Goal: Navigation & Orientation: Find specific page/section

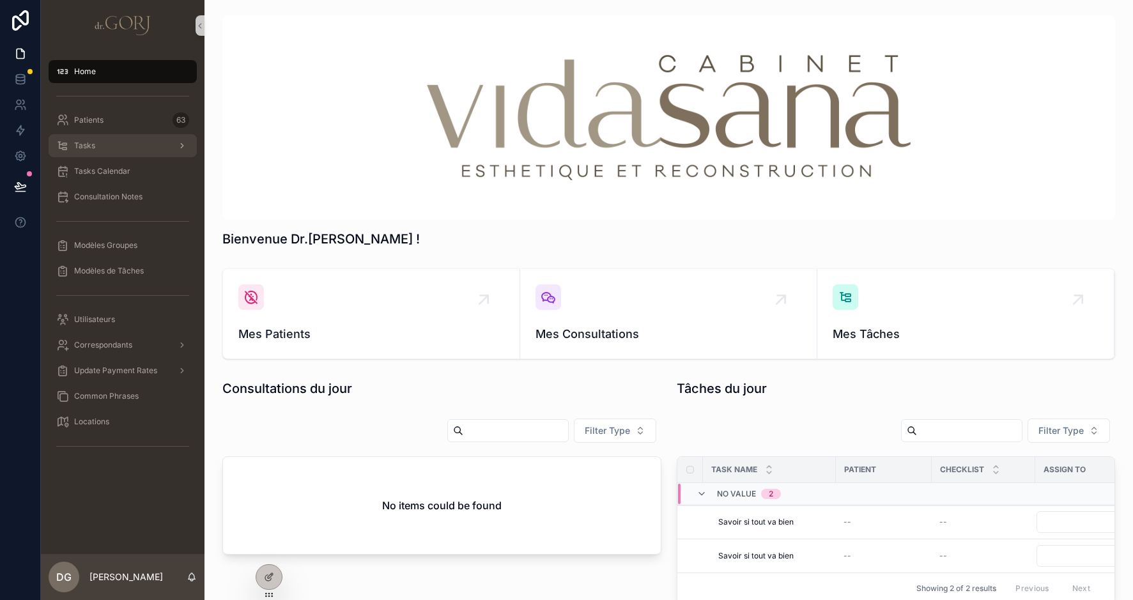
click at [84, 149] on span "Tasks" at bounding box center [84, 146] width 21 height 10
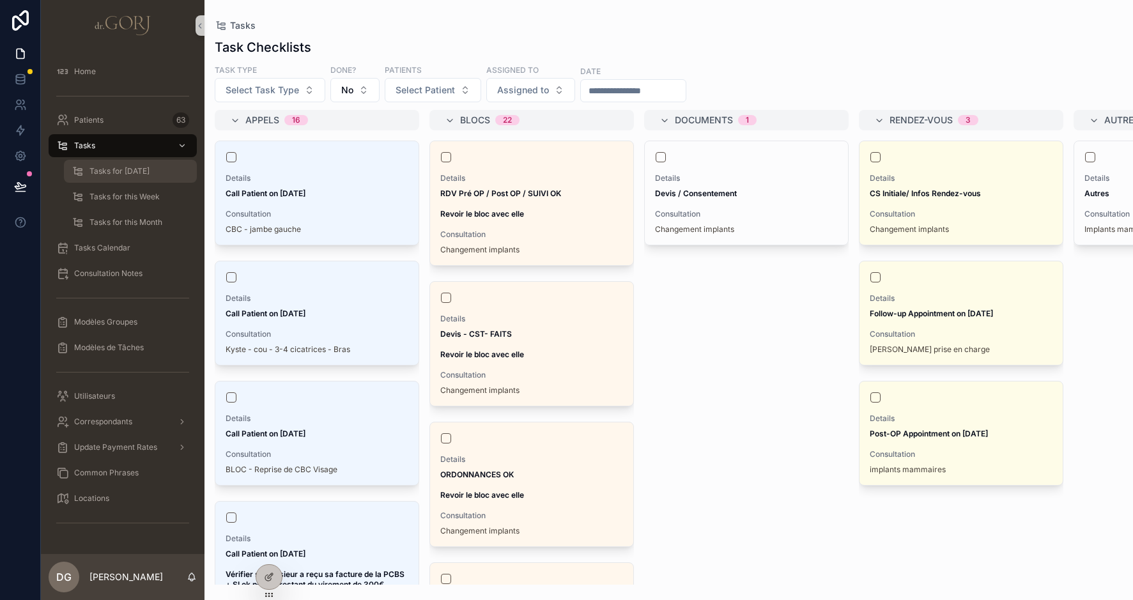
click at [96, 169] on span "Tasks for [DATE]" at bounding box center [119, 171] width 60 height 10
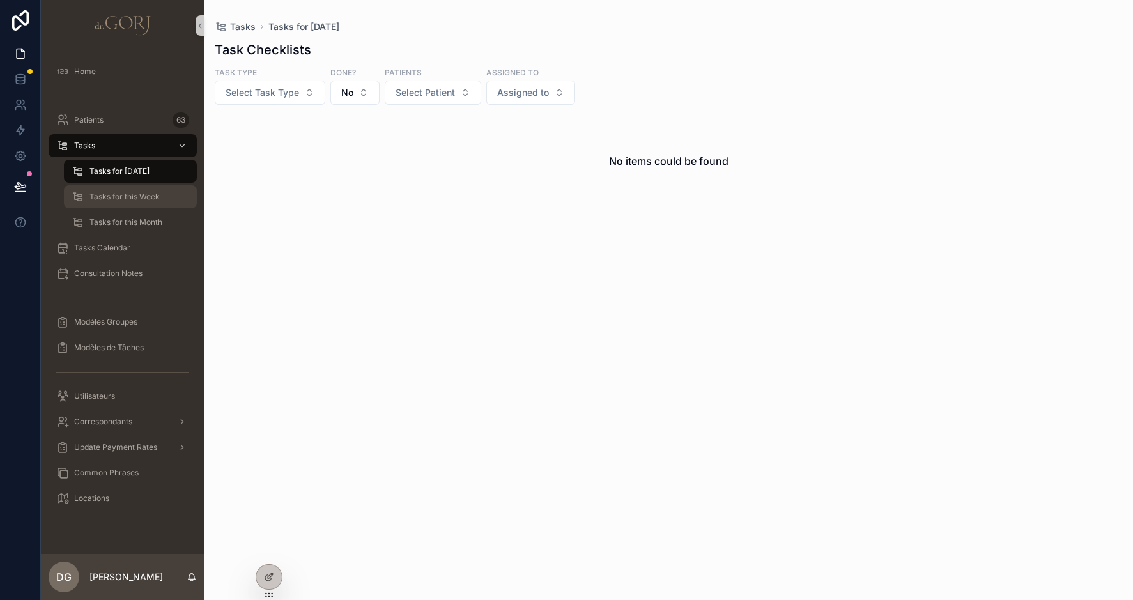
click at [102, 191] on div "Tasks for this Week" at bounding box center [131, 197] width 118 height 20
click at [116, 217] on div "Tasks for this Month" at bounding box center [131, 222] width 118 height 20
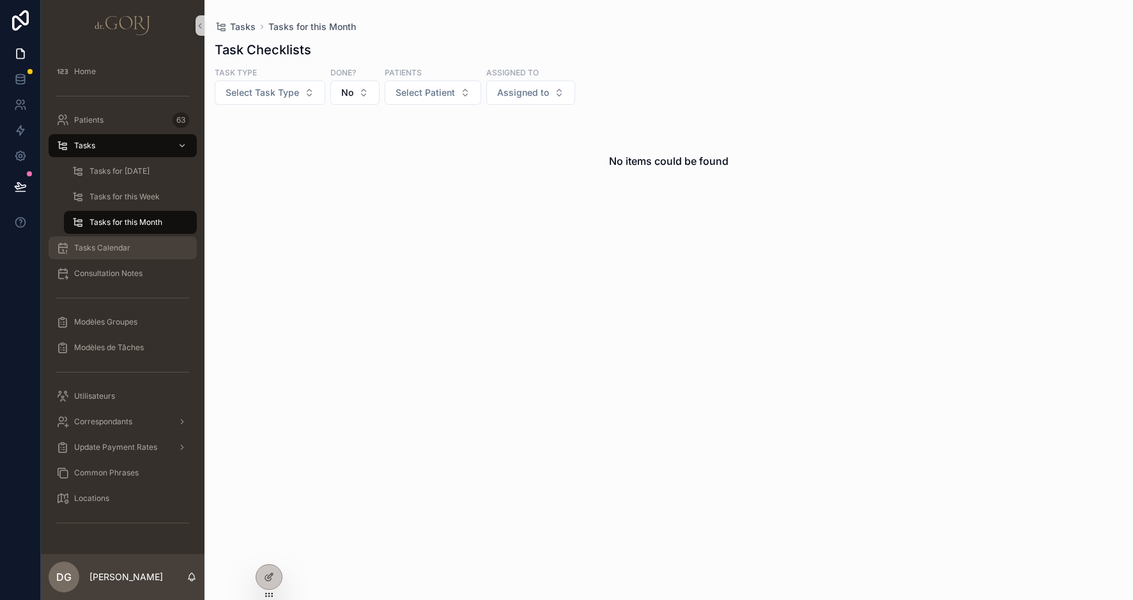
click at [115, 247] on span "Tasks Calendar" at bounding box center [102, 248] width 56 height 10
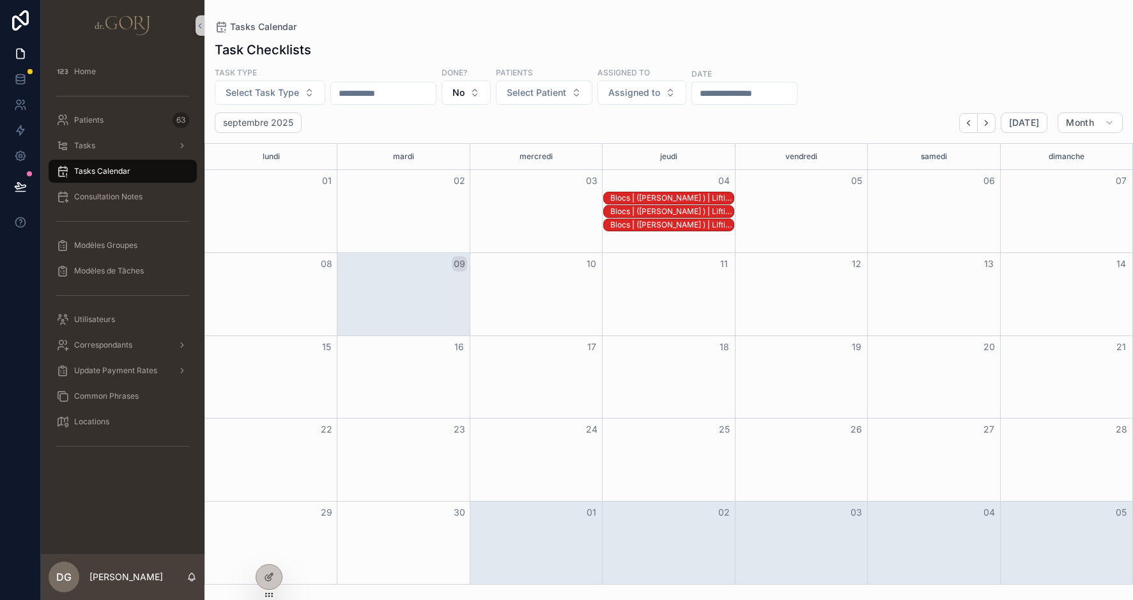
click at [663, 200] on div "Blocs | ([PERSON_NAME] ) | Lifting avec lipoaspiration du cou | RDV Pré OP / Po…" at bounding box center [671, 198] width 123 height 10
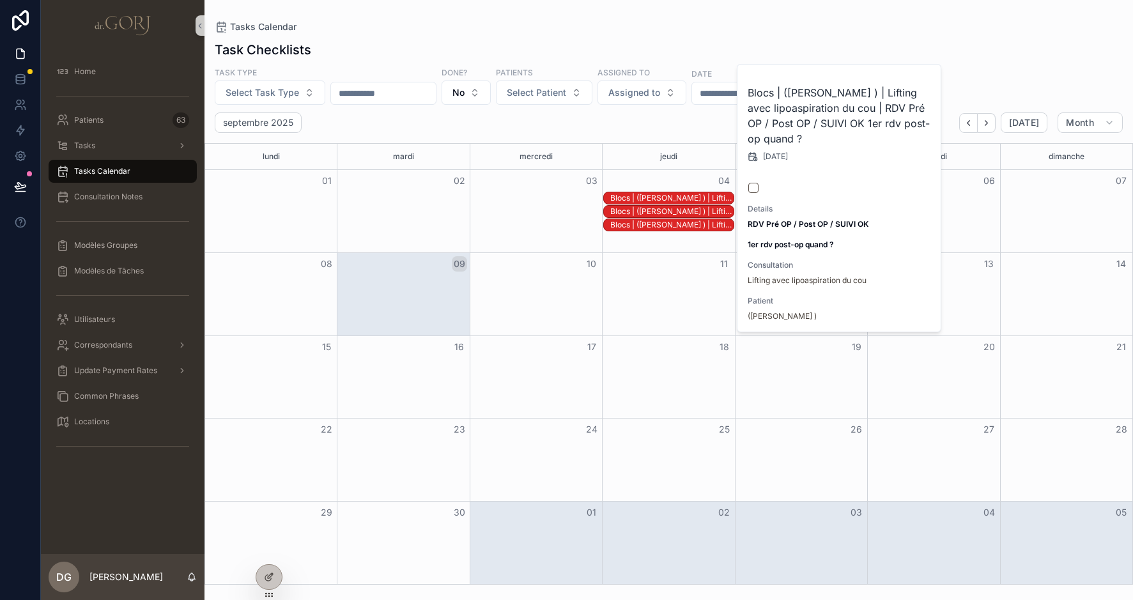
click at [752, 188] on button "scrollable content" at bounding box center [753, 188] width 10 height 10
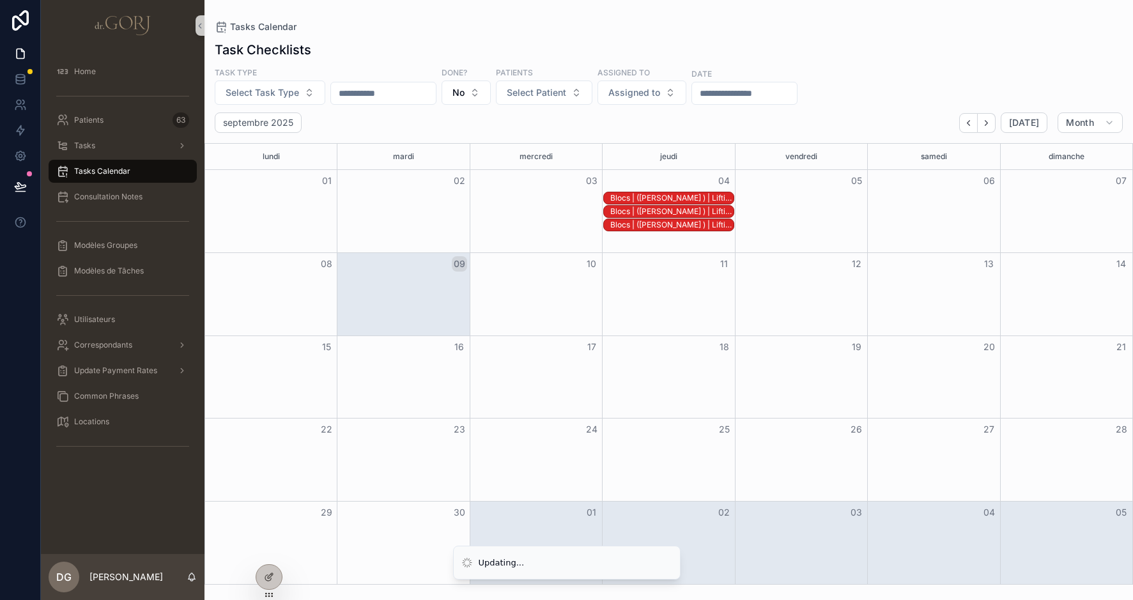
click at [676, 197] on div "Blocs | ([PERSON_NAME] ) | Lifting avec lipoaspiration du cou | RDV Pré OP / Po…" at bounding box center [671, 198] width 123 height 10
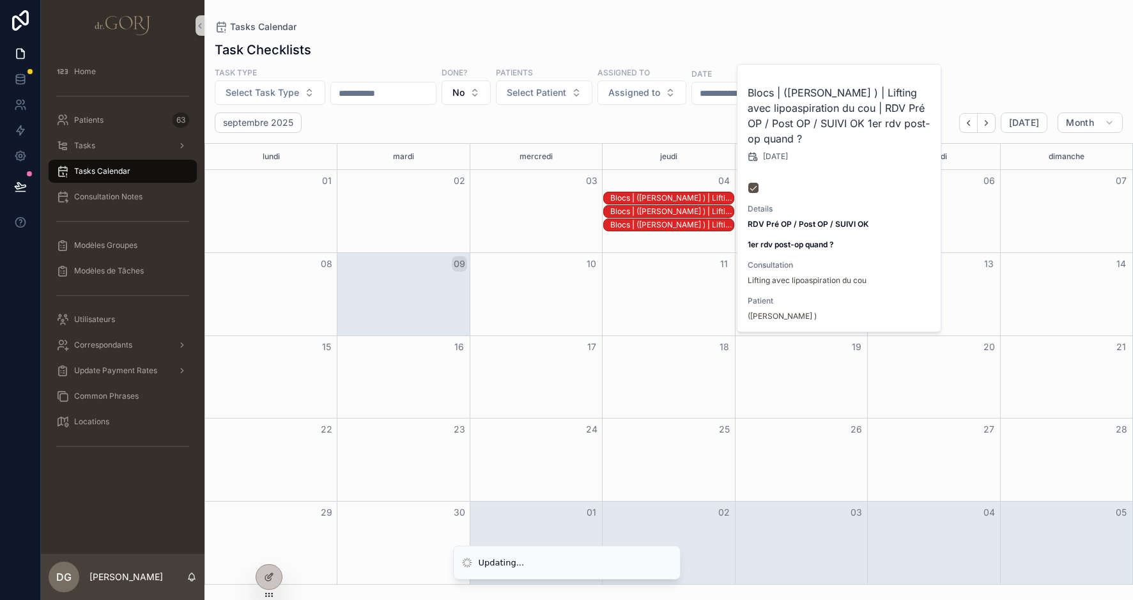
click at [706, 207] on div "Blocs | ([PERSON_NAME] ) | Lifting avec lipoaspiration du cou | RDV ANEST - PRI…" at bounding box center [671, 211] width 123 height 10
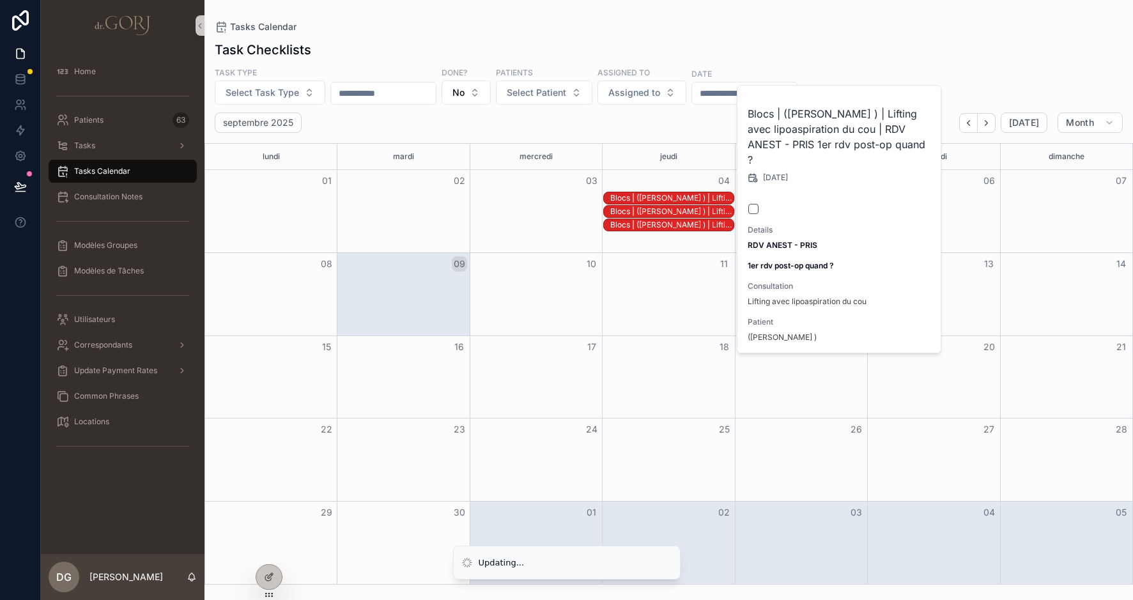
click at [754, 204] on button "scrollable content" at bounding box center [753, 209] width 10 height 10
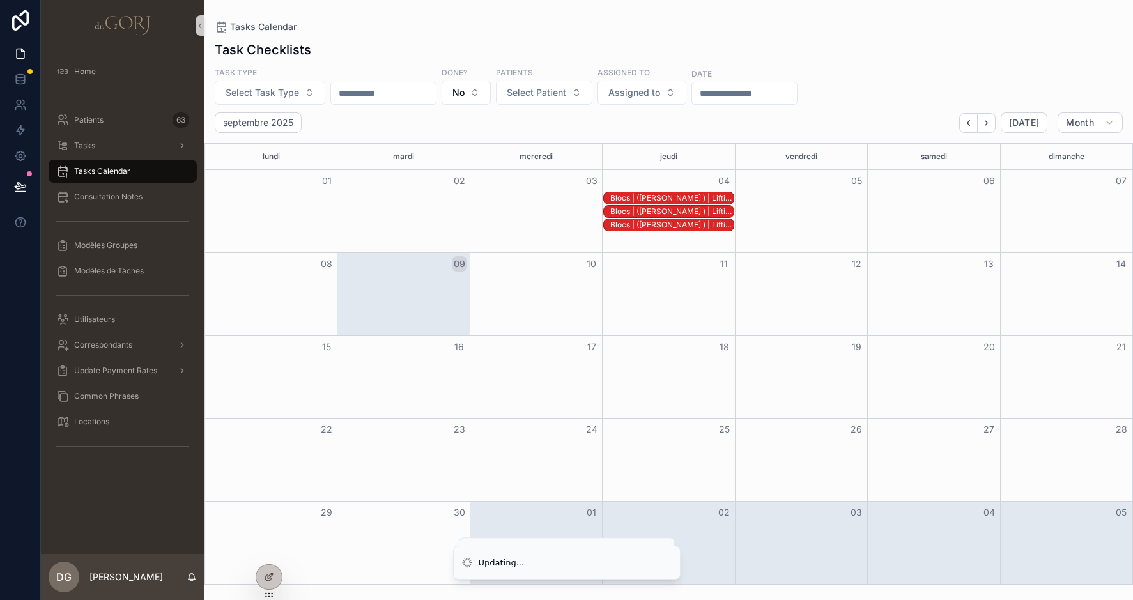
click at [695, 222] on div "Blocs | ([PERSON_NAME] ) | Lifting avec lipoaspiration du cou | ORDONNANCES OK …" at bounding box center [671, 225] width 123 height 10
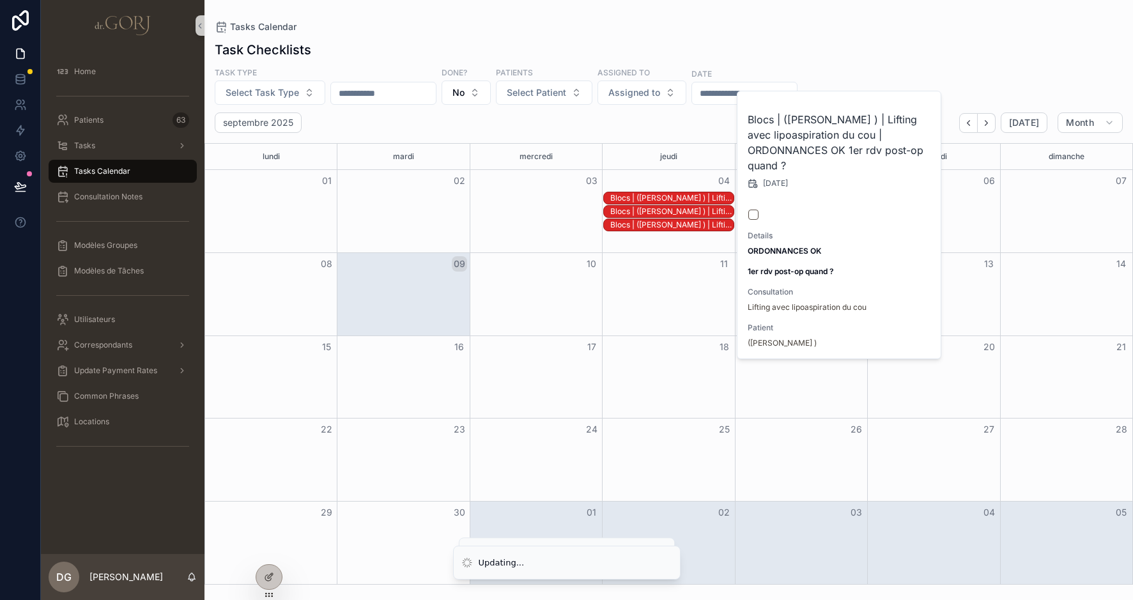
click at [752, 210] on button "scrollable content" at bounding box center [753, 215] width 10 height 10
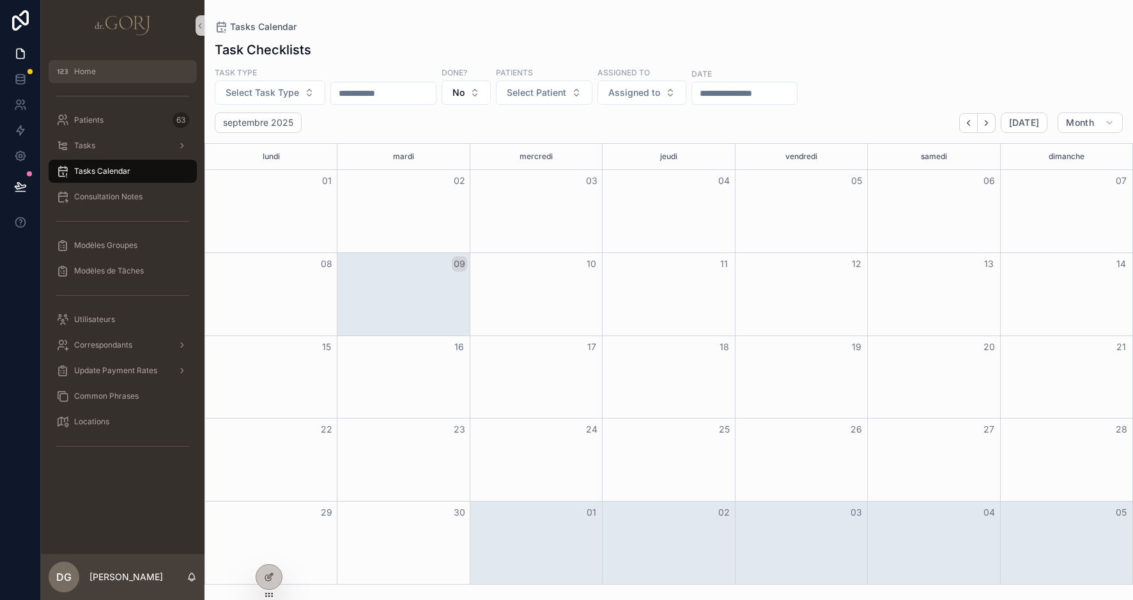
click at [105, 72] on div "Home" at bounding box center [122, 71] width 133 height 20
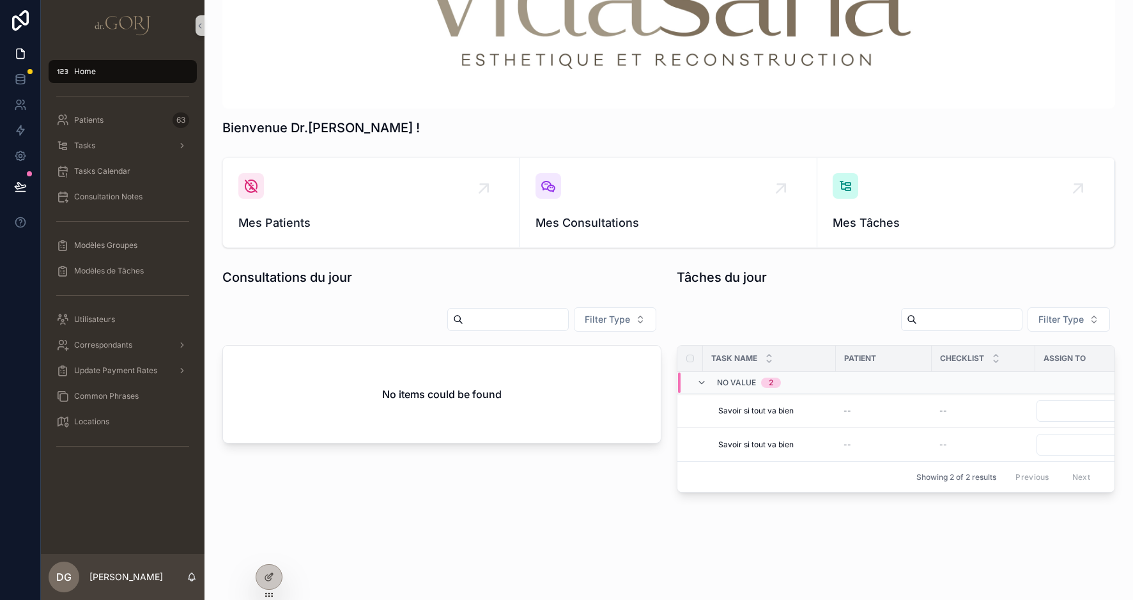
scroll to position [121, 0]
click at [886, 194] on div "Mes Tâches" at bounding box center [966, 202] width 266 height 59
click at [119, 247] on span "Modèles Groupes" at bounding box center [105, 245] width 63 height 10
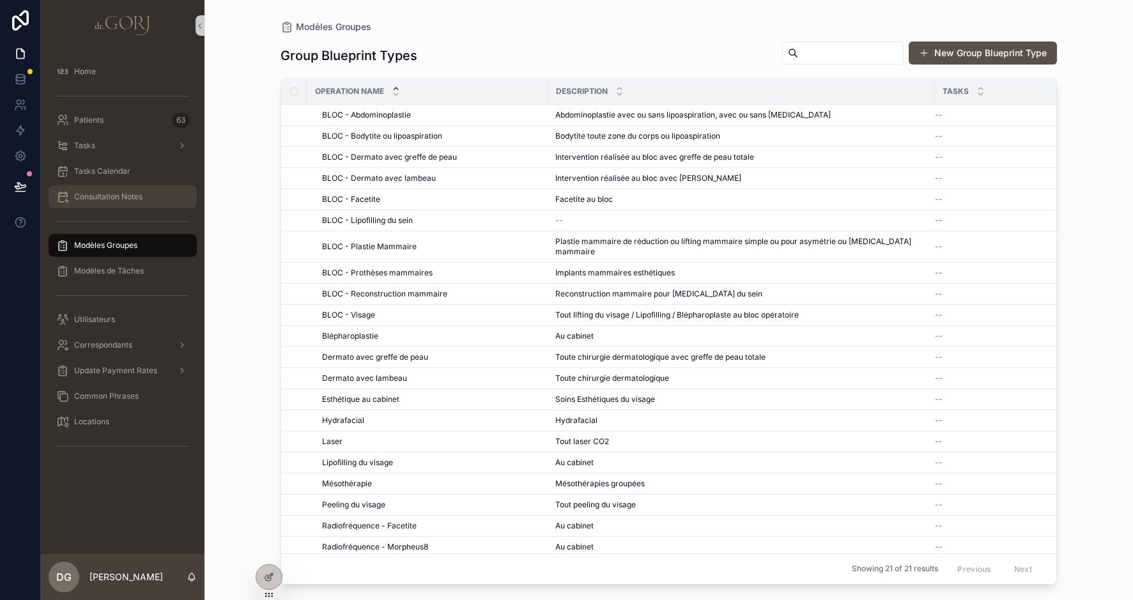
click at [102, 199] on span "Consultation Notes" at bounding box center [108, 197] width 68 height 10
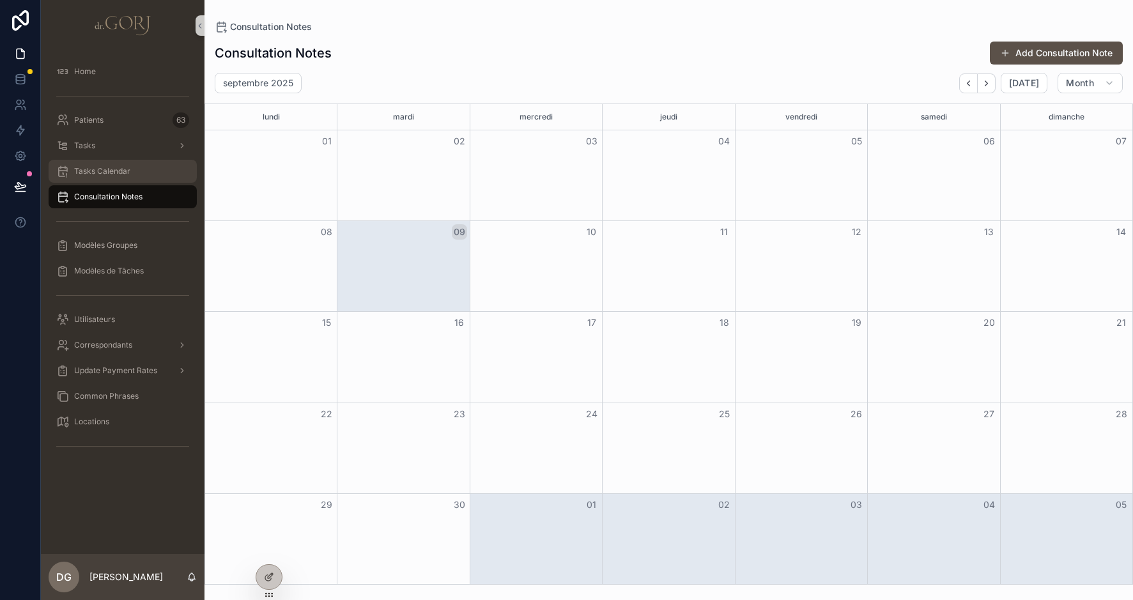
click at [104, 172] on span "Tasks Calendar" at bounding box center [102, 171] width 56 height 10
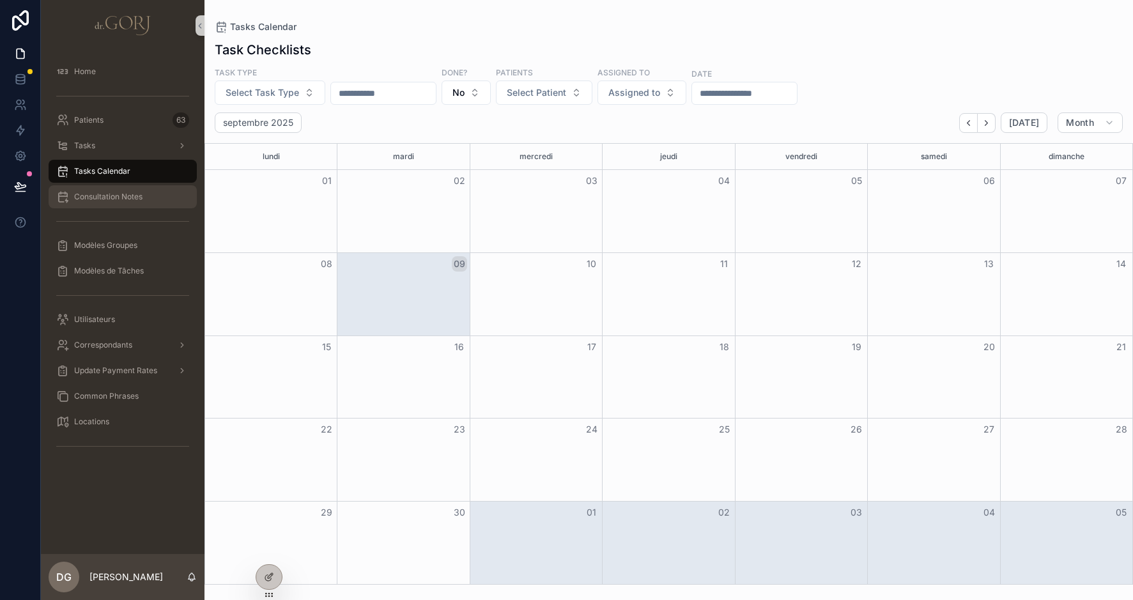
click at [95, 192] on span "Consultation Notes" at bounding box center [108, 197] width 68 height 10
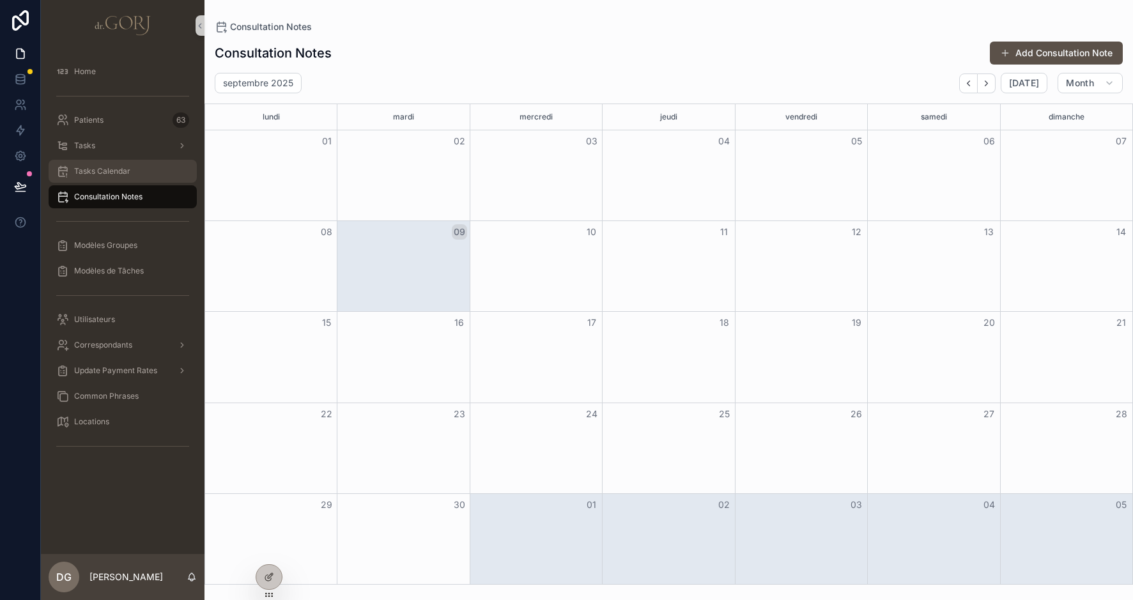
click at [105, 176] on div "Tasks Calendar" at bounding box center [122, 171] width 133 height 20
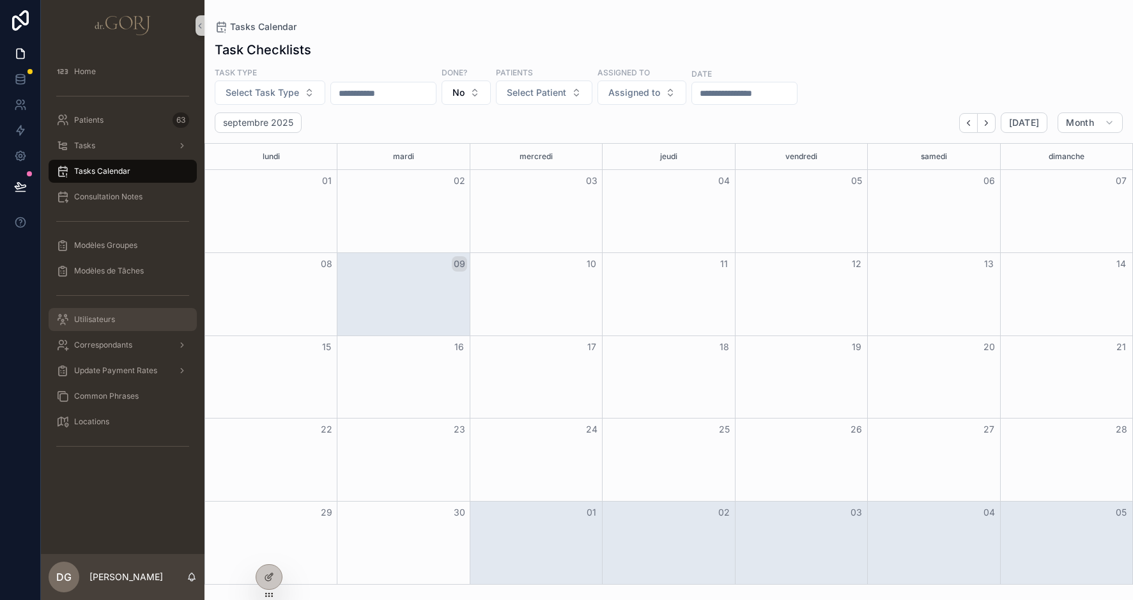
scroll to position [1, 0]
click at [96, 313] on div "Utilisateurs" at bounding box center [122, 319] width 133 height 20
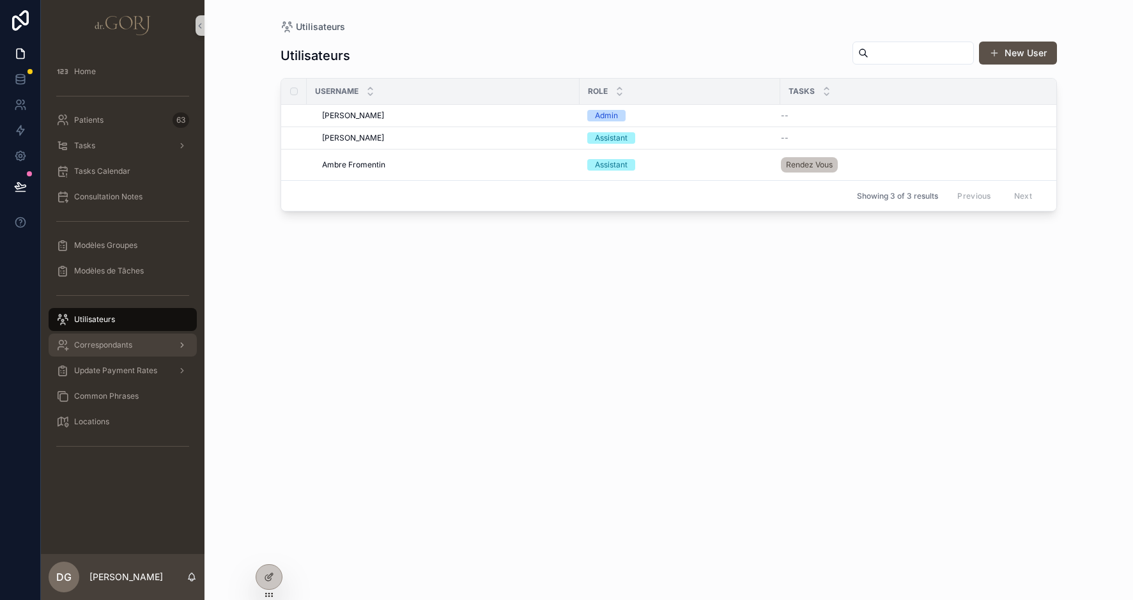
click at [108, 341] on span "Correspondants" at bounding box center [103, 345] width 58 height 10
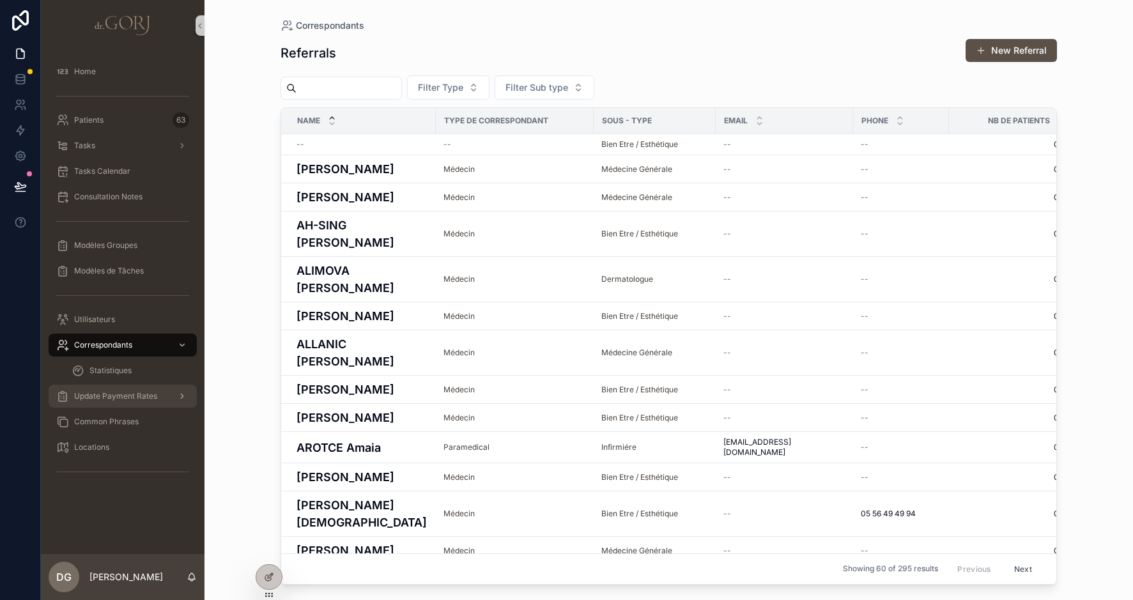
click at [113, 396] on span "Update Payment Rates" at bounding box center [115, 396] width 83 height 10
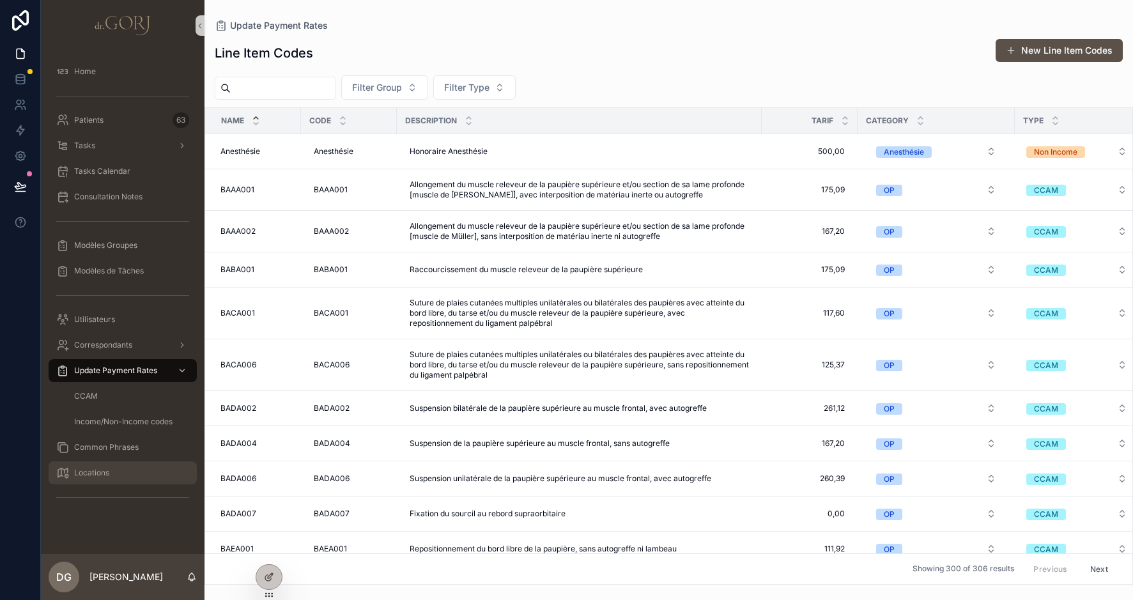
click at [110, 472] on div "Locations" at bounding box center [122, 473] width 133 height 20
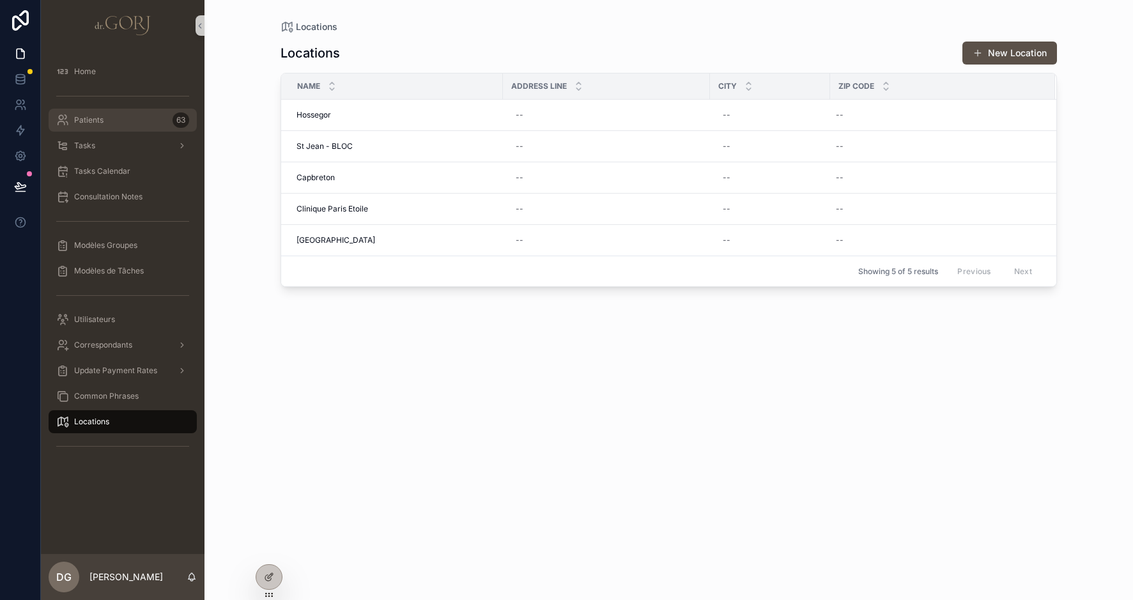
click at [86, 116] on span "Patients" at bounding box center [88, 120] width 29 height 10
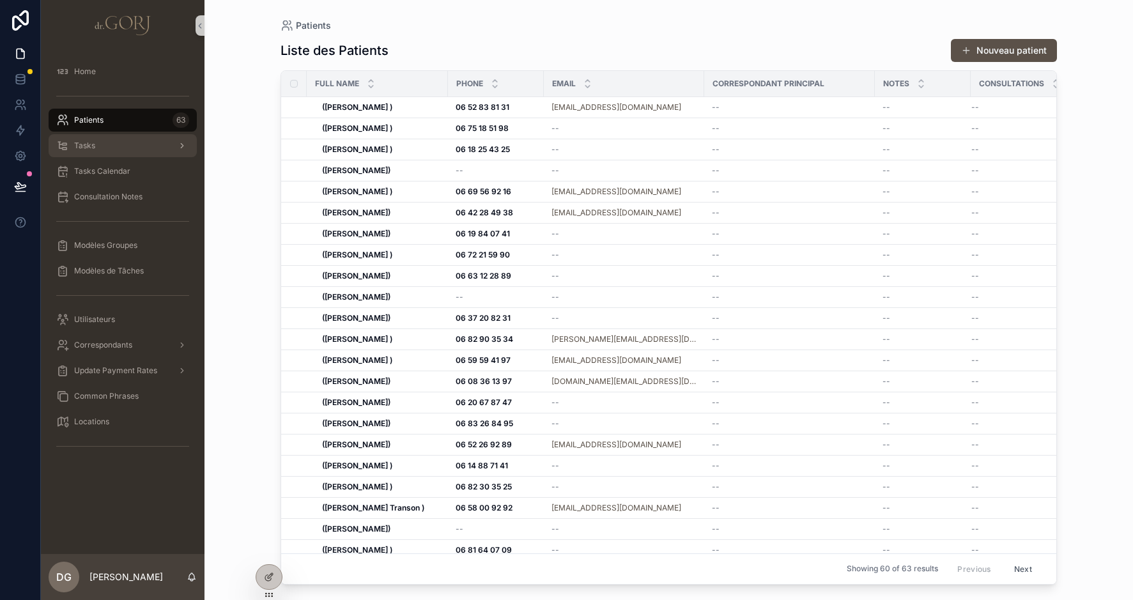
click at [100, 142] on div "Tasks" at bounding box center [122, 145] width 133 height 20
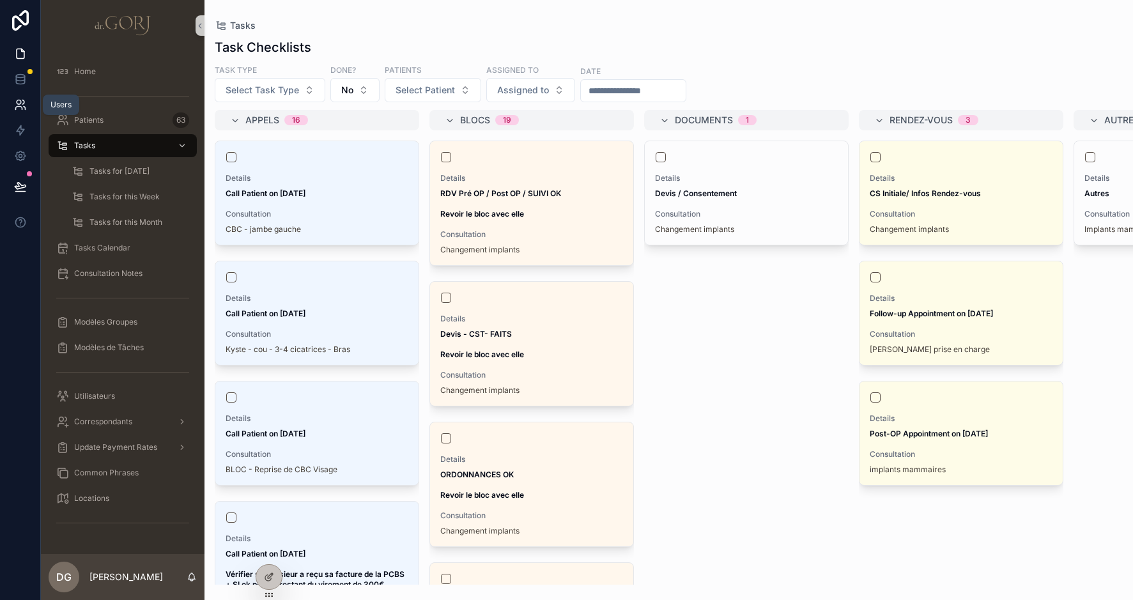
click at [20, 104] on icon at bounding box center [19, 102] width 4 height 4
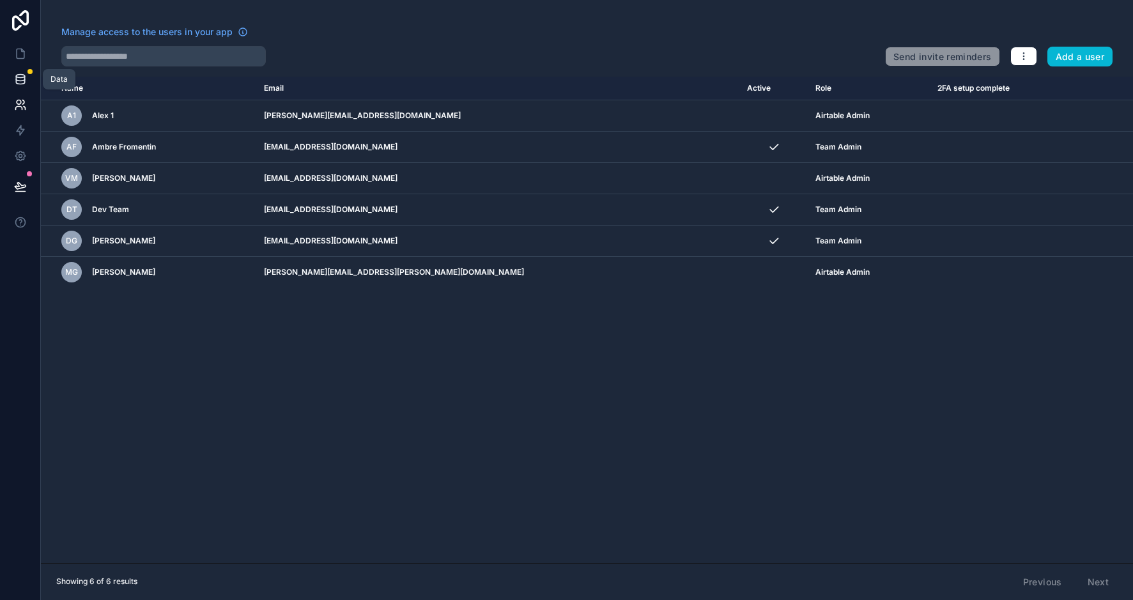
click at [22, 79] on icon at bounding box center [20, 79] width 13 height 13
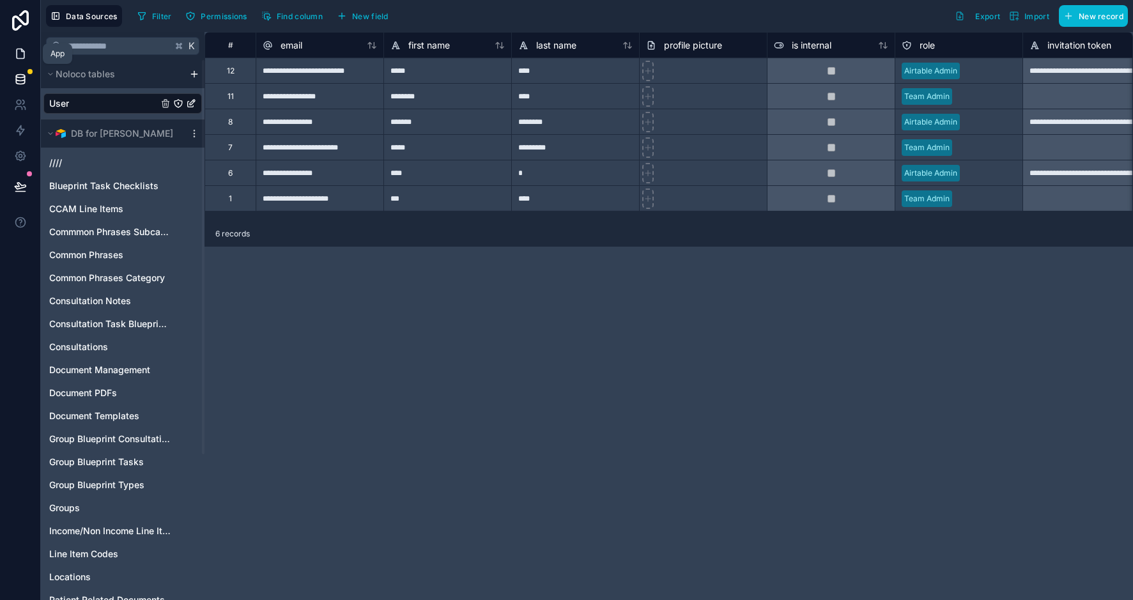
click at [22, 52] on icon at bounding box center [20, 53] width 13 height 13
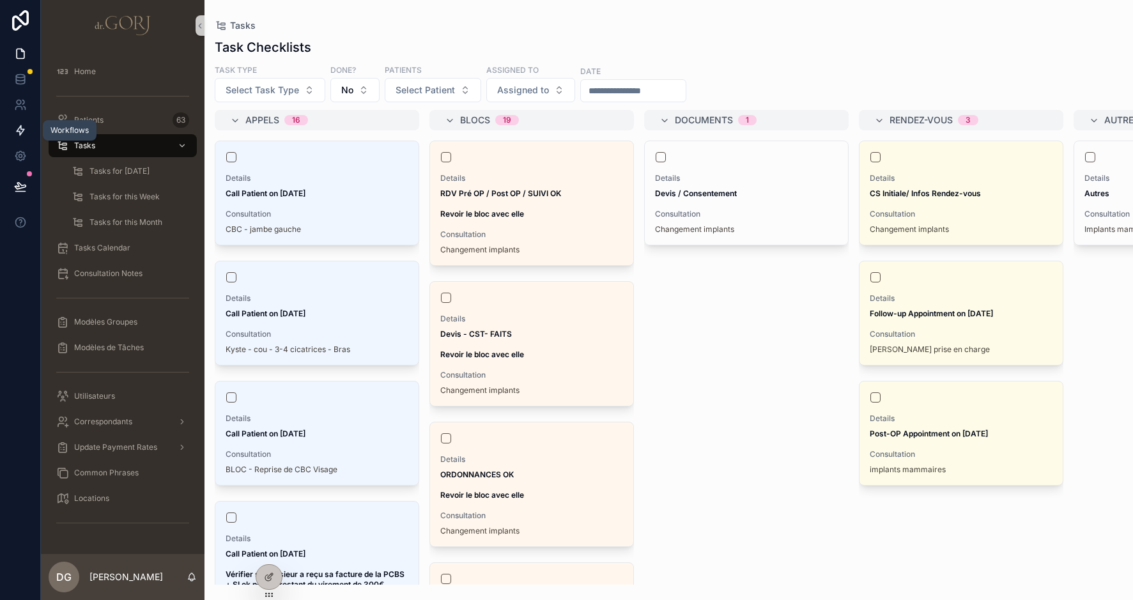
click at [24, 132] on icon at bounding box center [20, 130] width 13 height 13
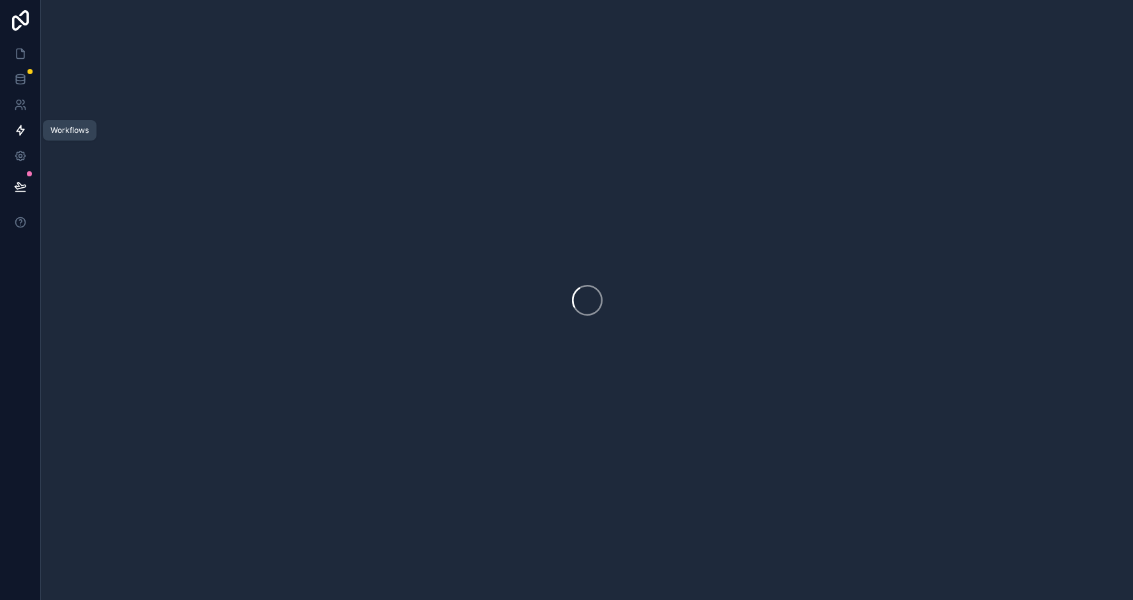
scroll to position [0, 1]
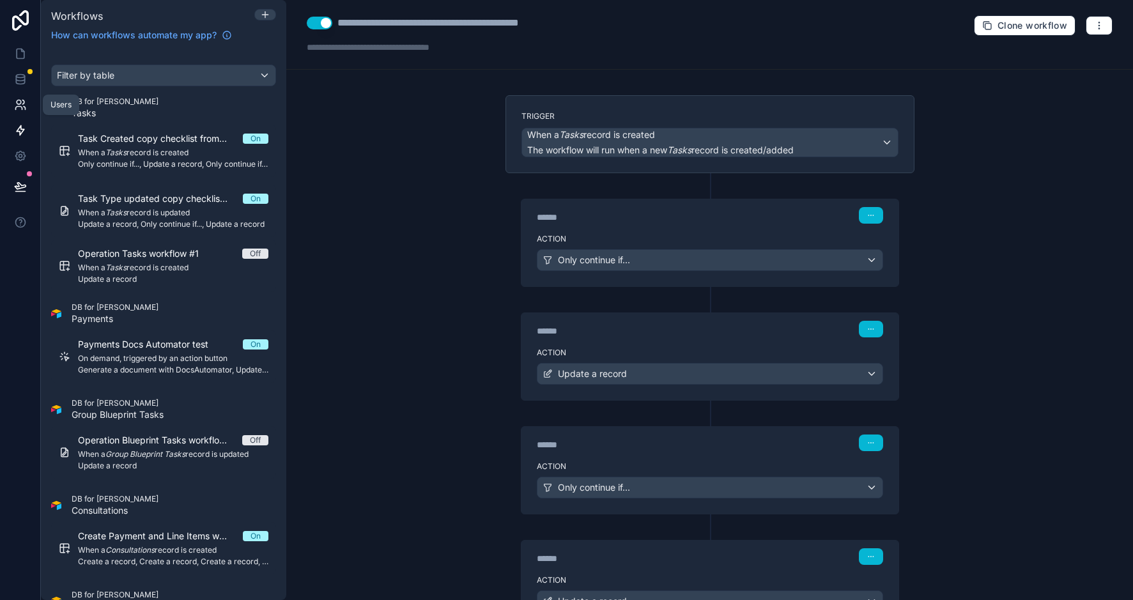
click at [22, 104] on icon at bounding box center [23, 102] width 2 height 4
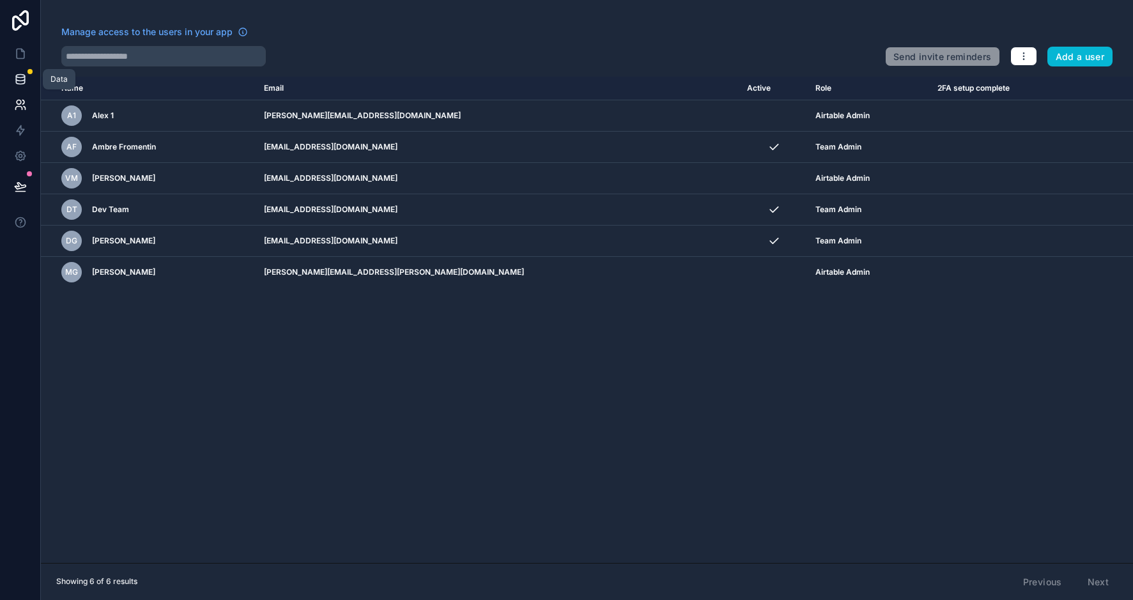
click at [24, 80] on icon at bounding box center [20, 78] width 8 height 5
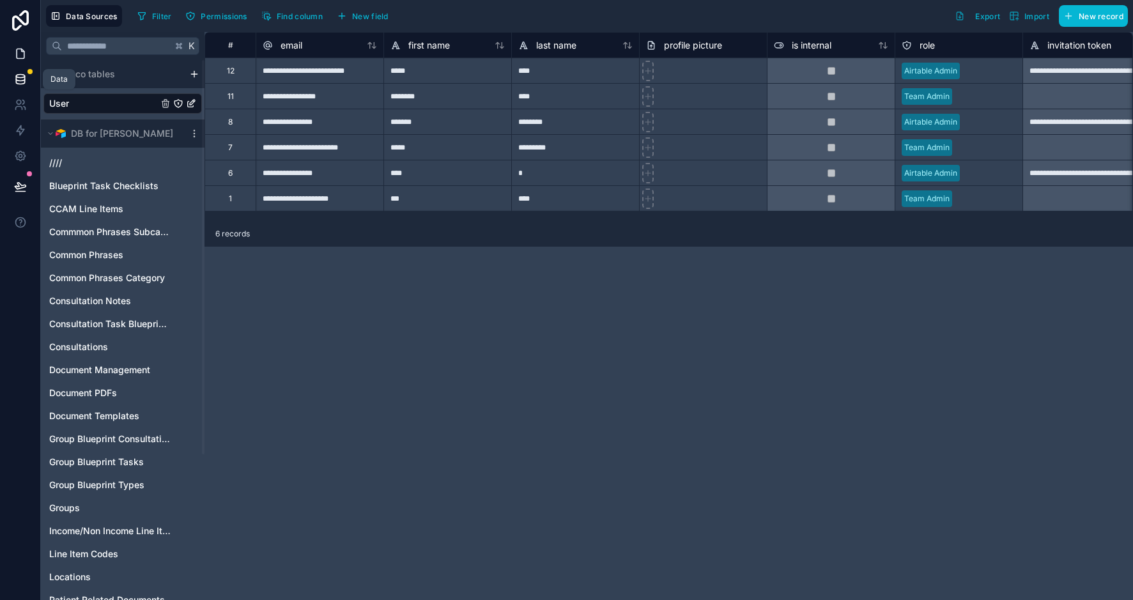
scroll to position [0, 1]
click at [21, 50] on icon at bounding box center [22, 50] width 3 height 3
